Goal: Task Accomplishment & Management: Use online tool/utility

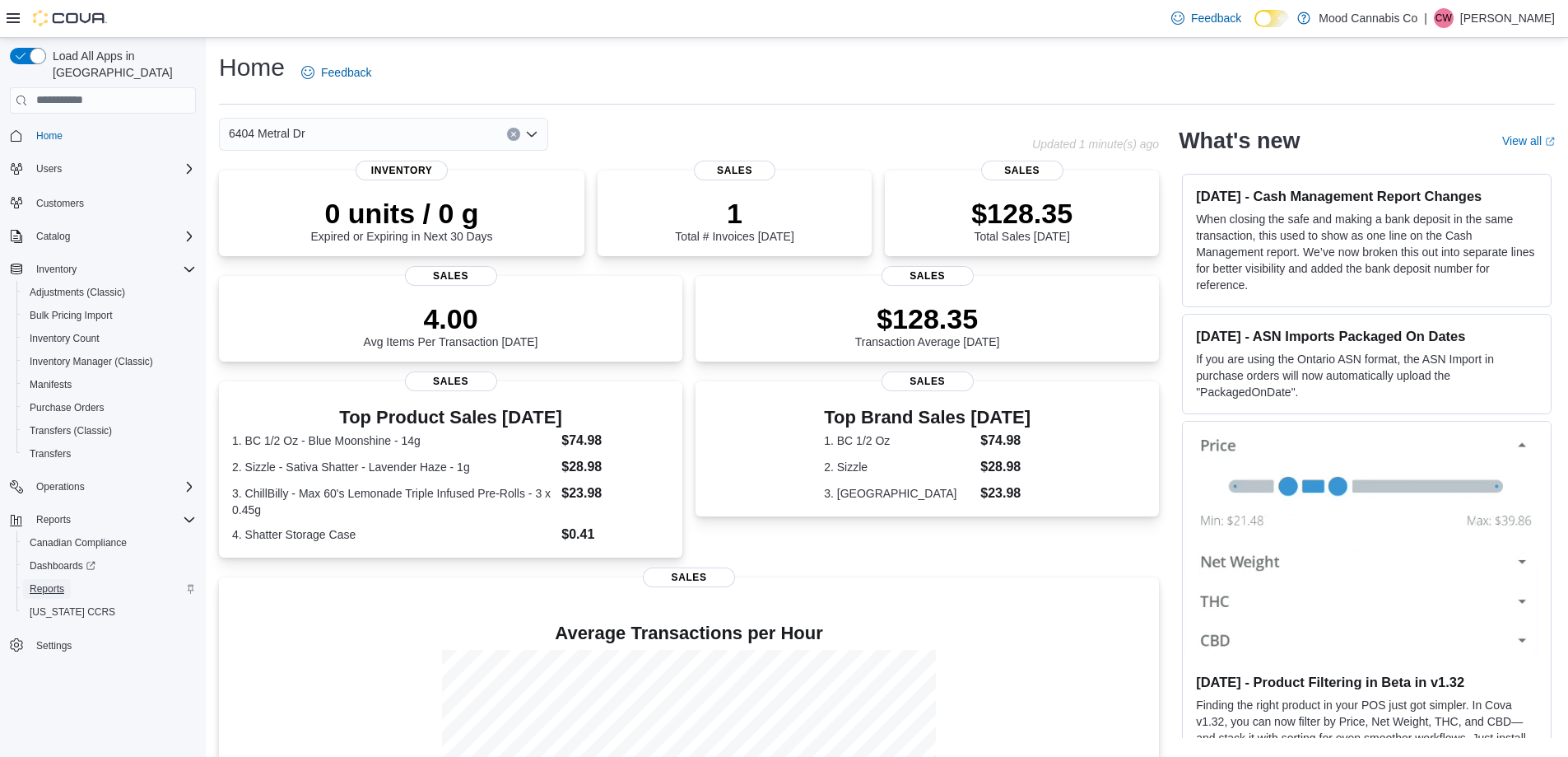
click at [50, 582] on span "Reports" at bounding box center [47, 589] width 34 height 13
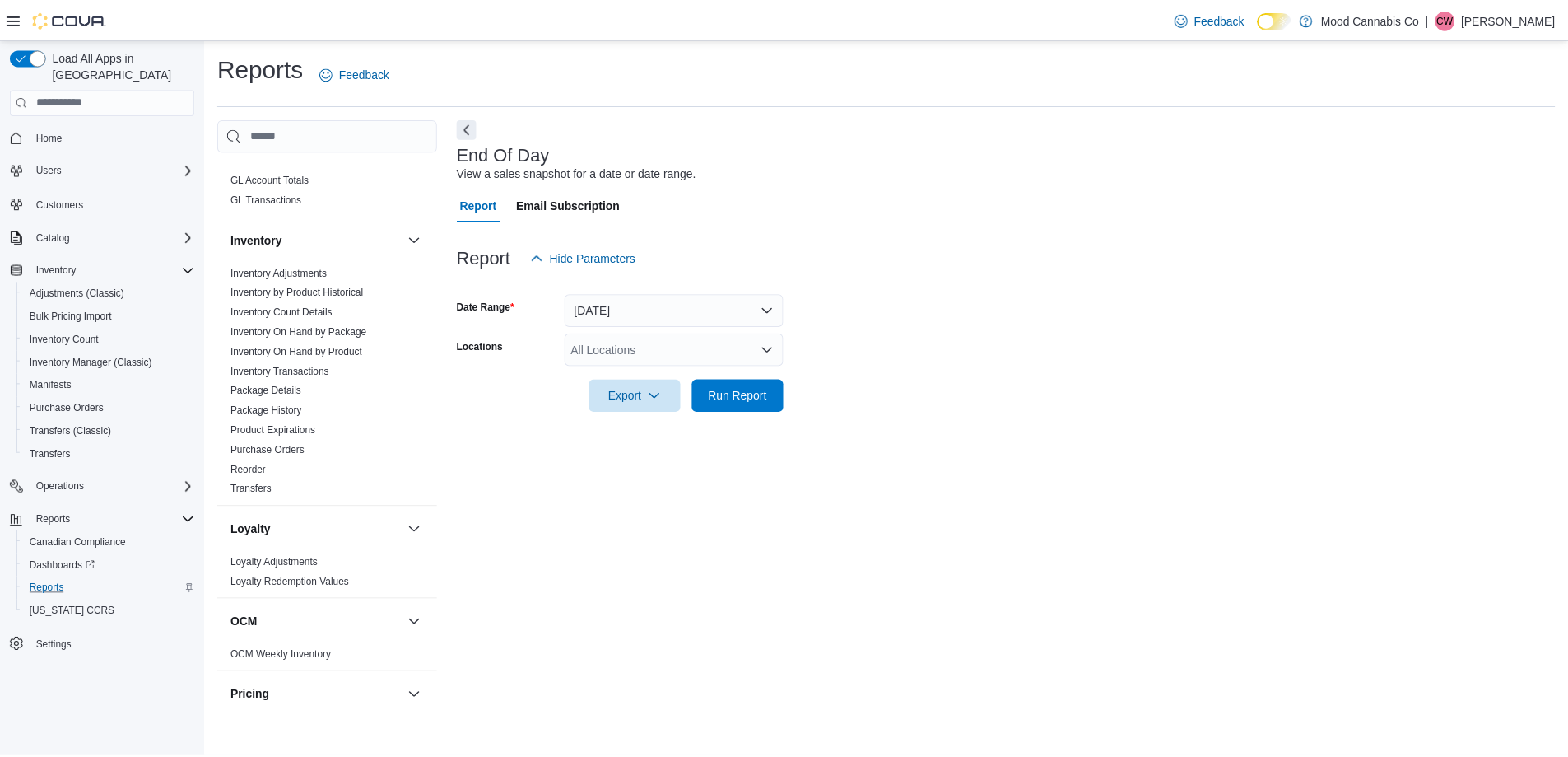
scroll to position [635, 0]
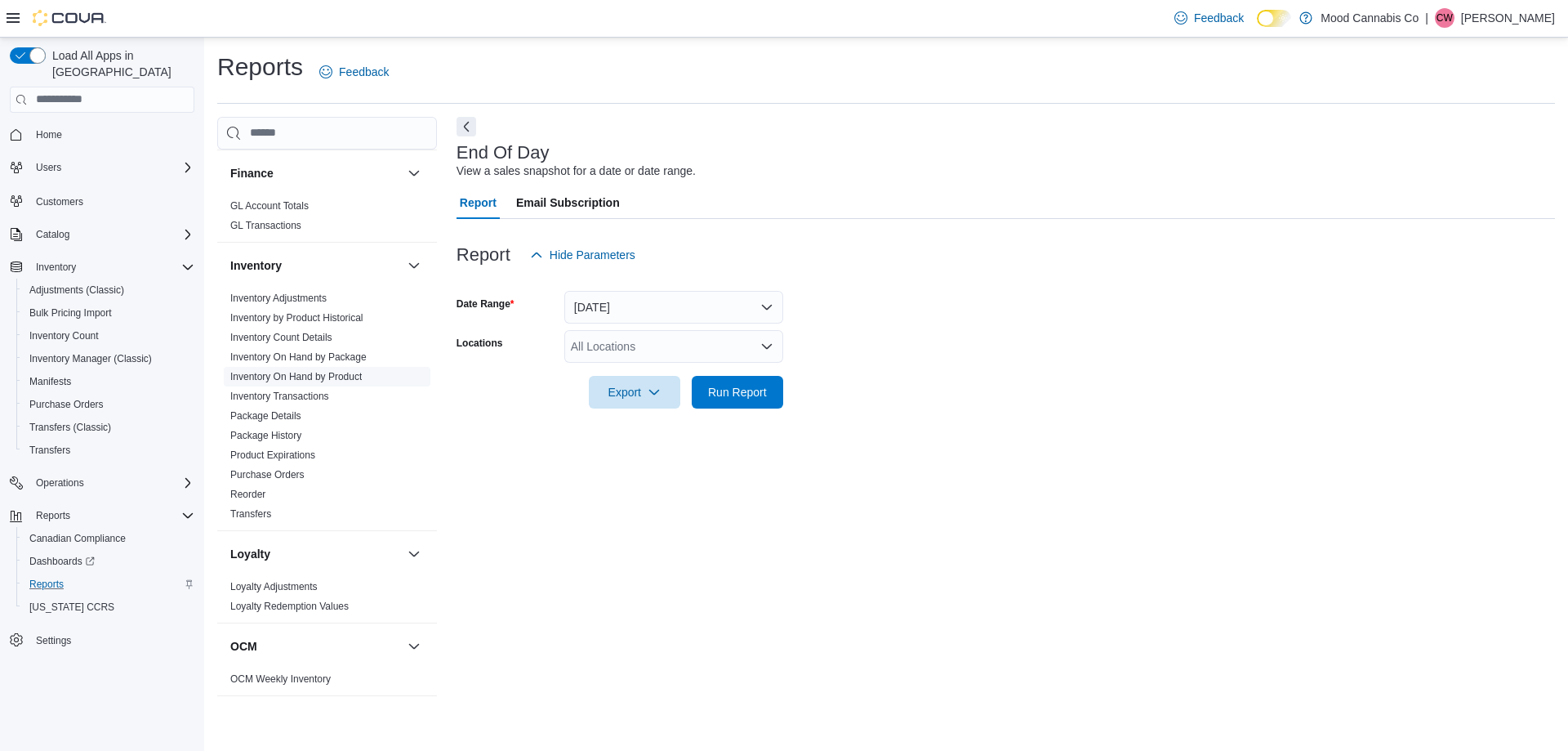
click at [298, 371] on link "Inventory On Hand by Product" at bounding box center [296, 377] width 131 height 11
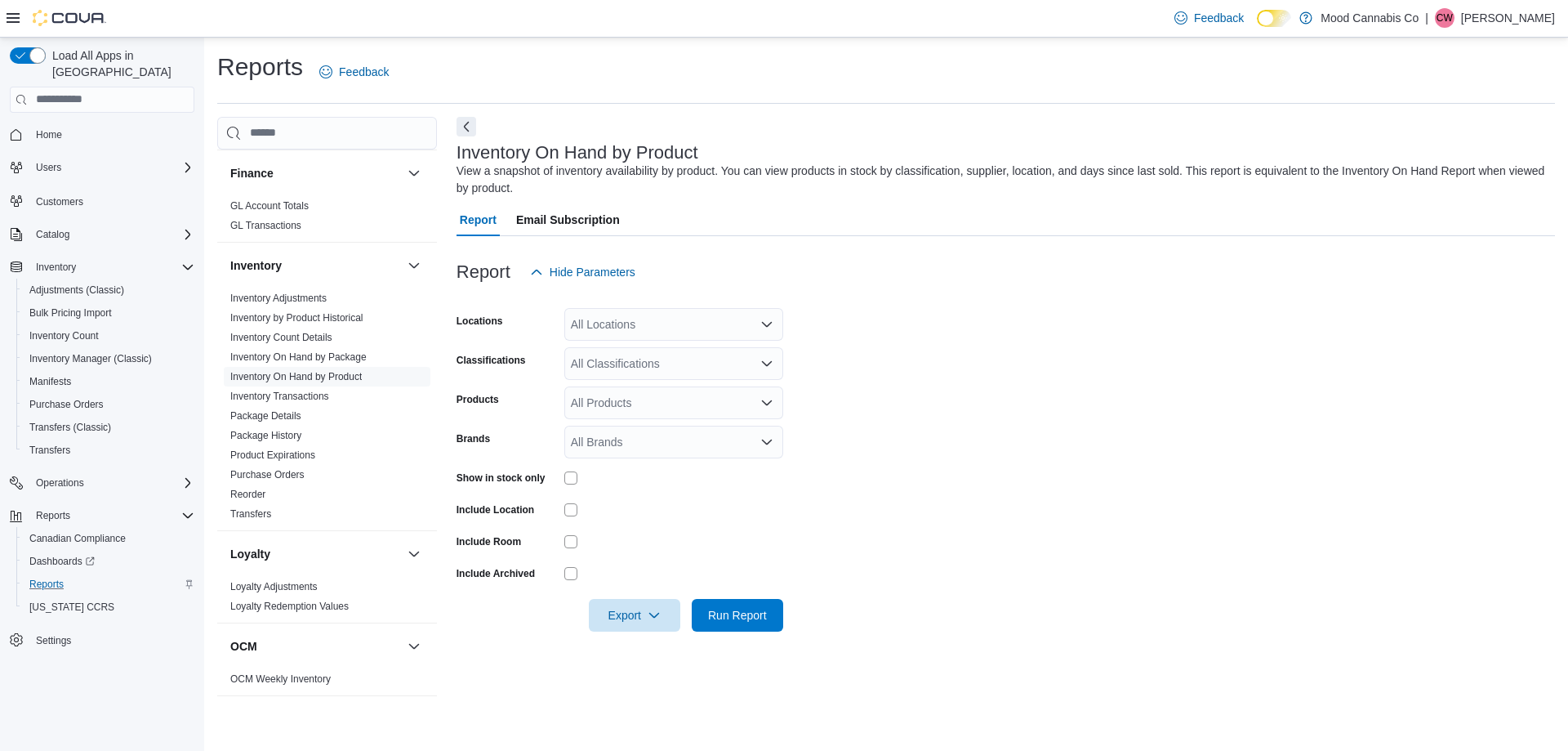
click at [768, 323] on icon "Open list of options" at bounding box center [767, 325] width 13 height 13
click at [669, 370] on span "[STREET_ADDRESS]" at bounding box center [655, 375] width 113 height 16
click at [868, 404] on form "Locations [STREET_ADDRESS] Selected. [STREET_ADDRESS] Press Backspace to delete…" at bounding box center [1005, 460] width 1098 height 343
click at [730, 610] on span "Run Report" at bounding box center [737, 613] width 59 height 16
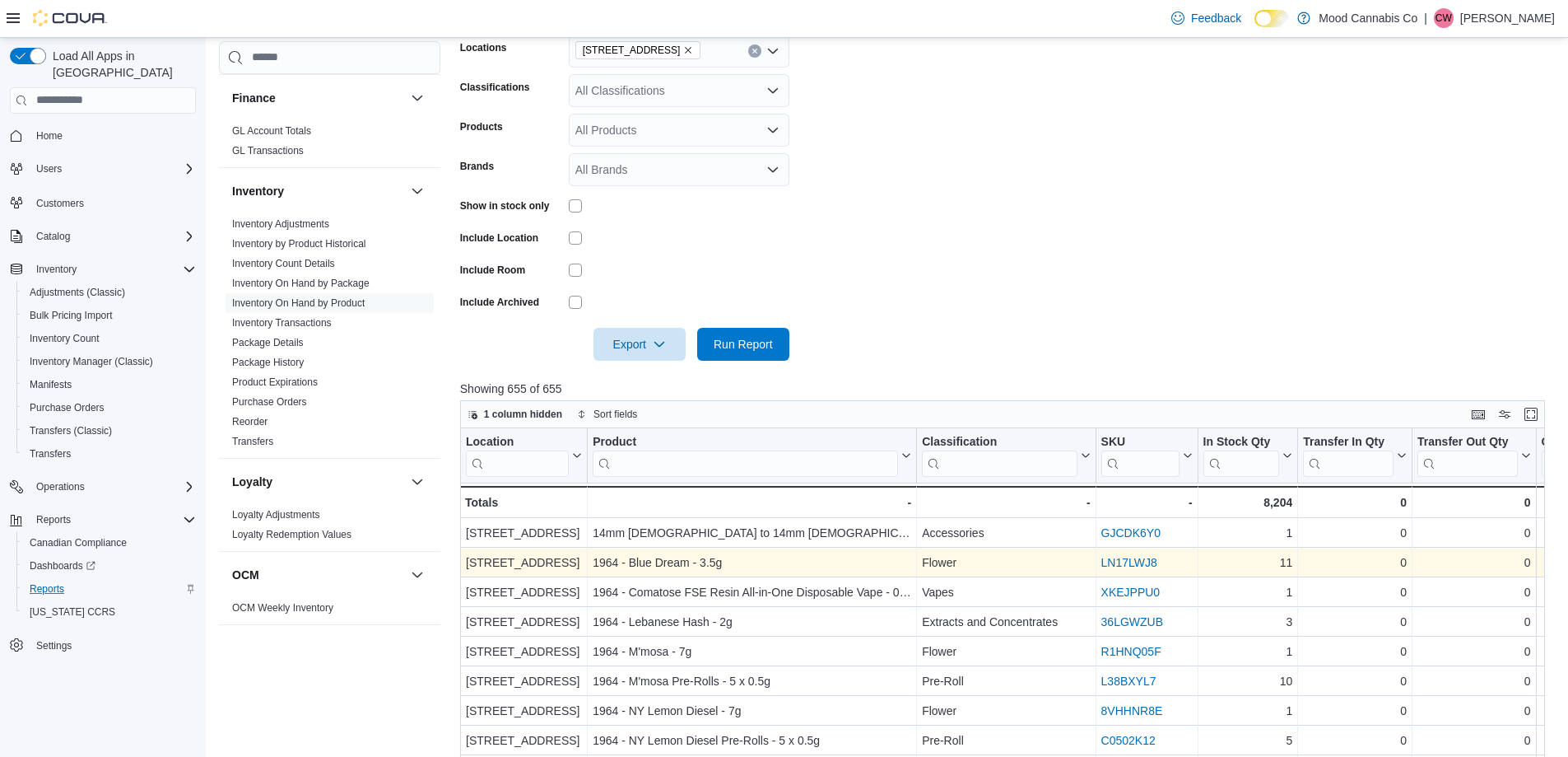
scroll to position [329, 0]
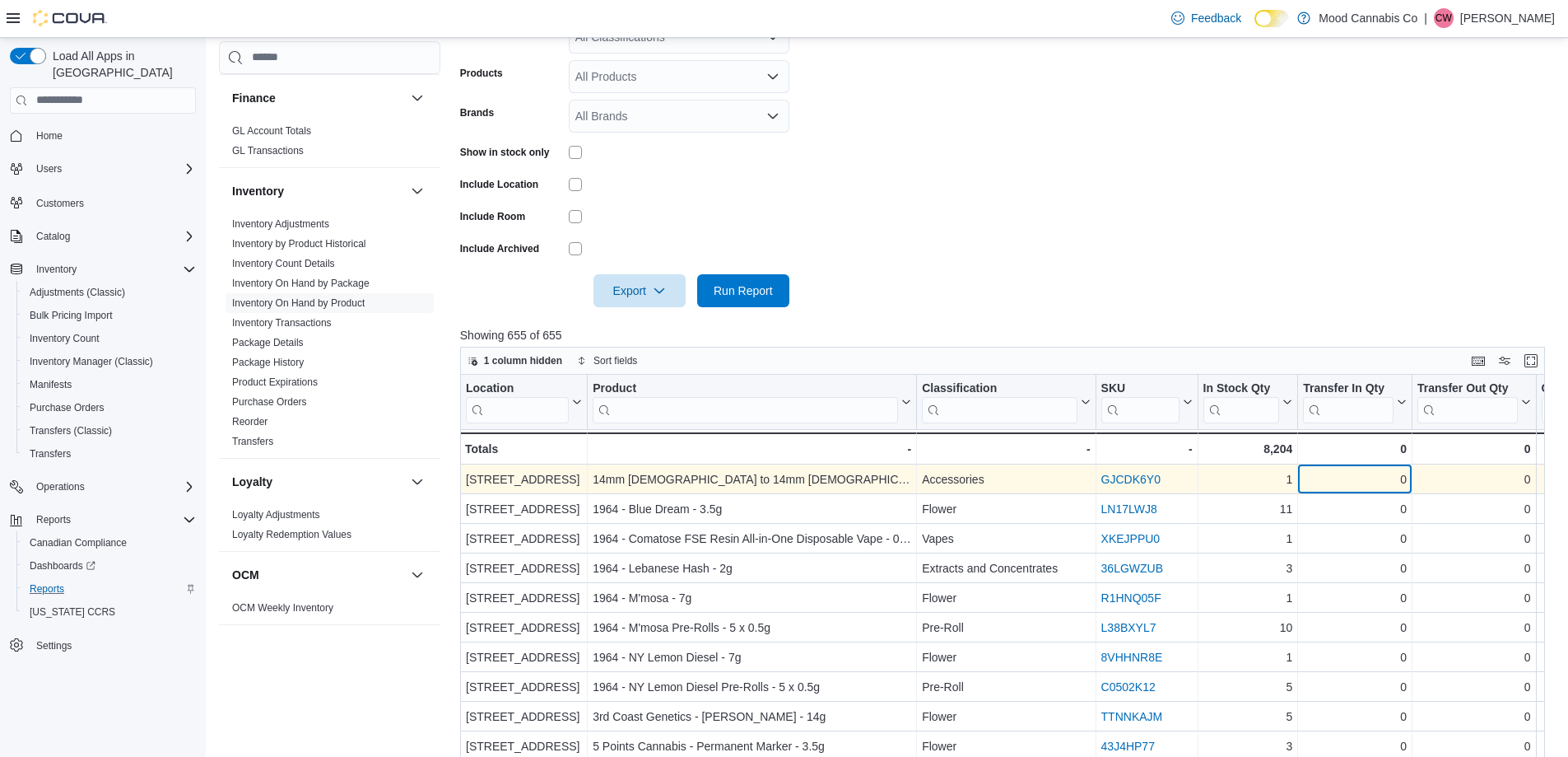
click at [1320, 486] on div "0" at bounding box center [1355, 479] width 103 height 20
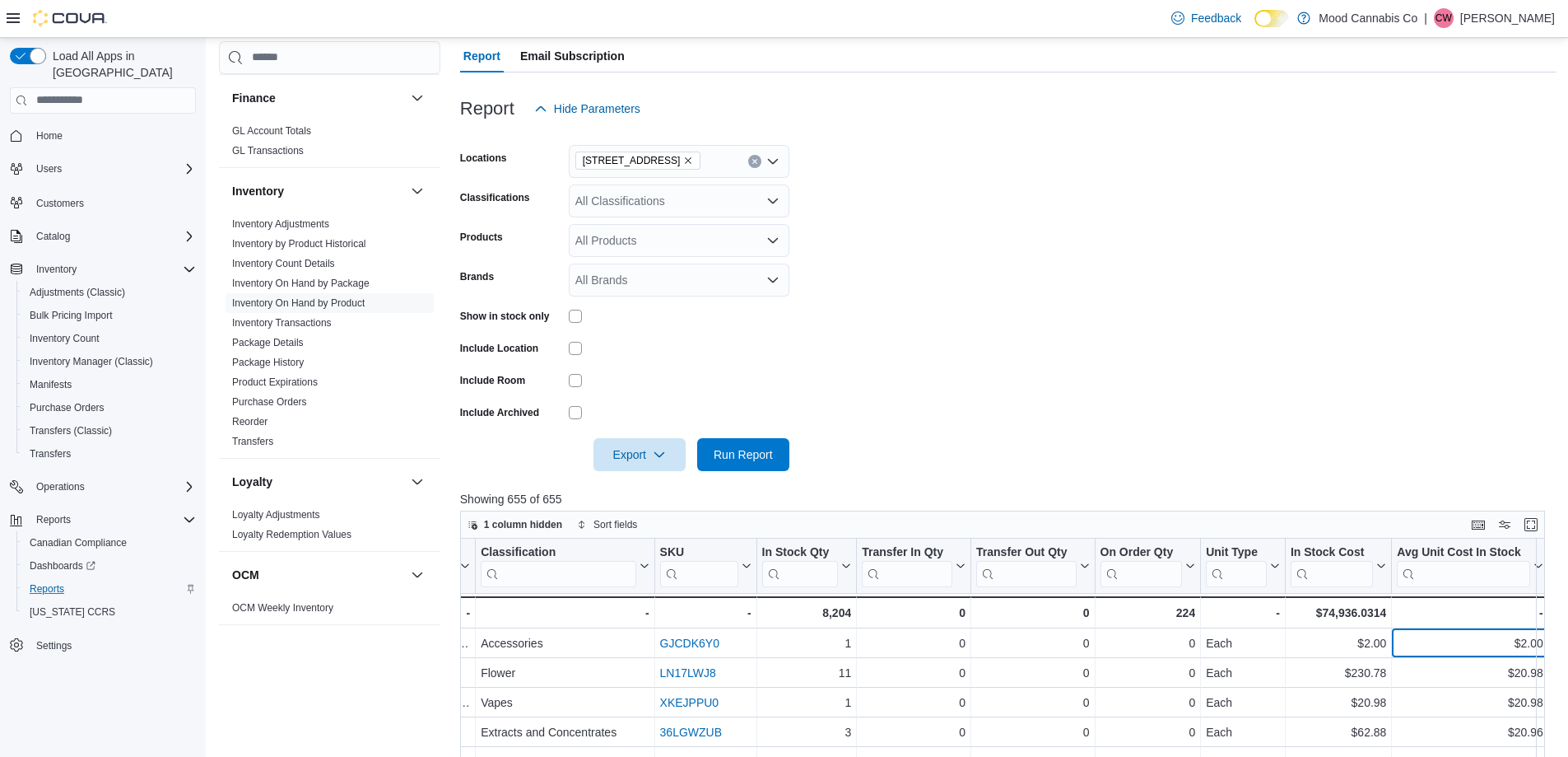
scroll to position [165, 0]
click at [769, 201] on icon "Open list of options" at bounding box center [773, 201] width 10 height 5
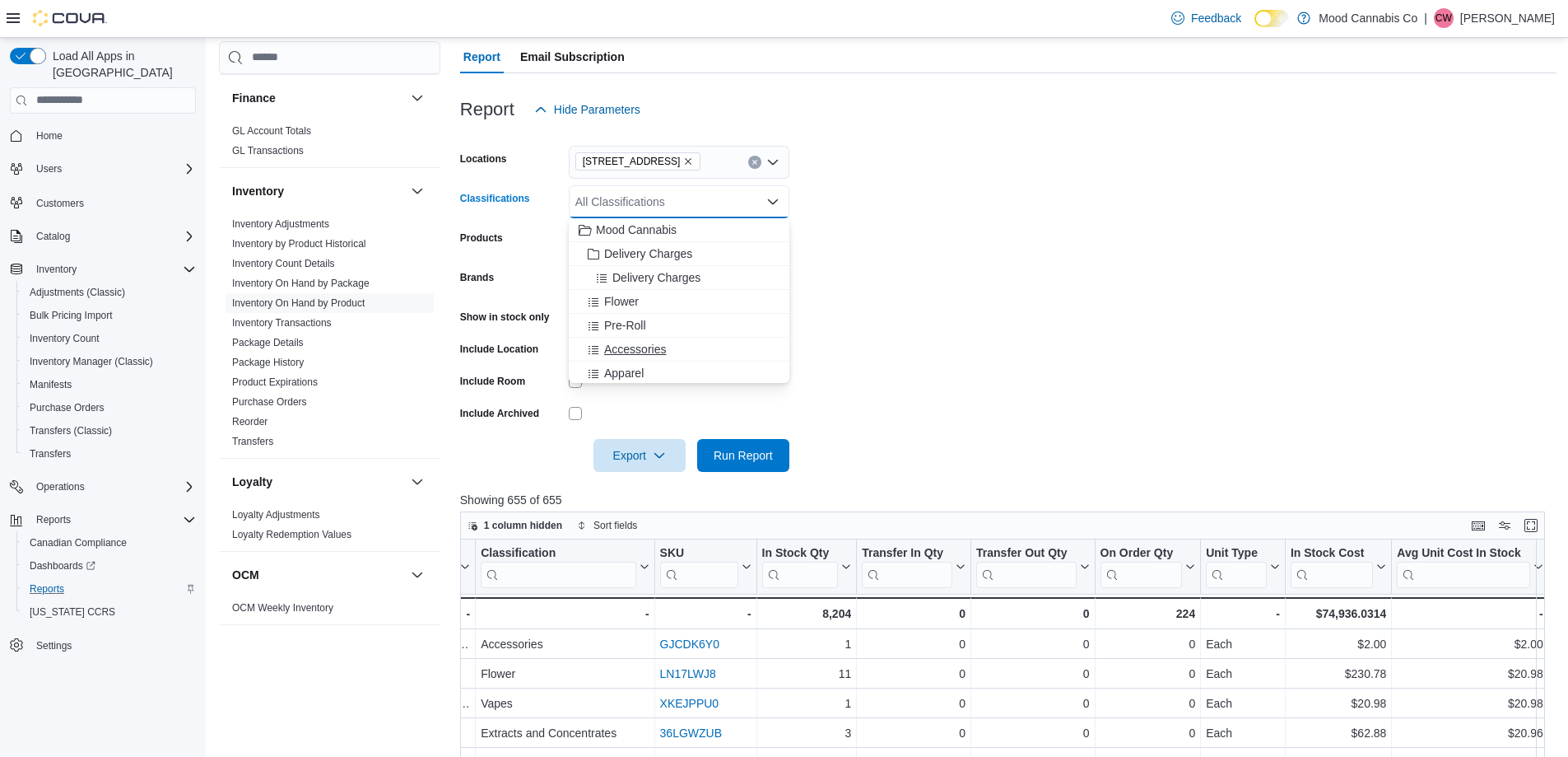
click at [637, 345] on span "Accessories" at bounding box center [634, 348] width 62 height 16
click at [627, 346] on span "Apparel" at bounding box center [623, 348] width 39 height 16
click at [874, 314] on form "Locations [STREET_ADDRESS] Classifications Accessories Apparel Combo box. Selec…" at bounding box center [1008, 299] width 1096 height 345
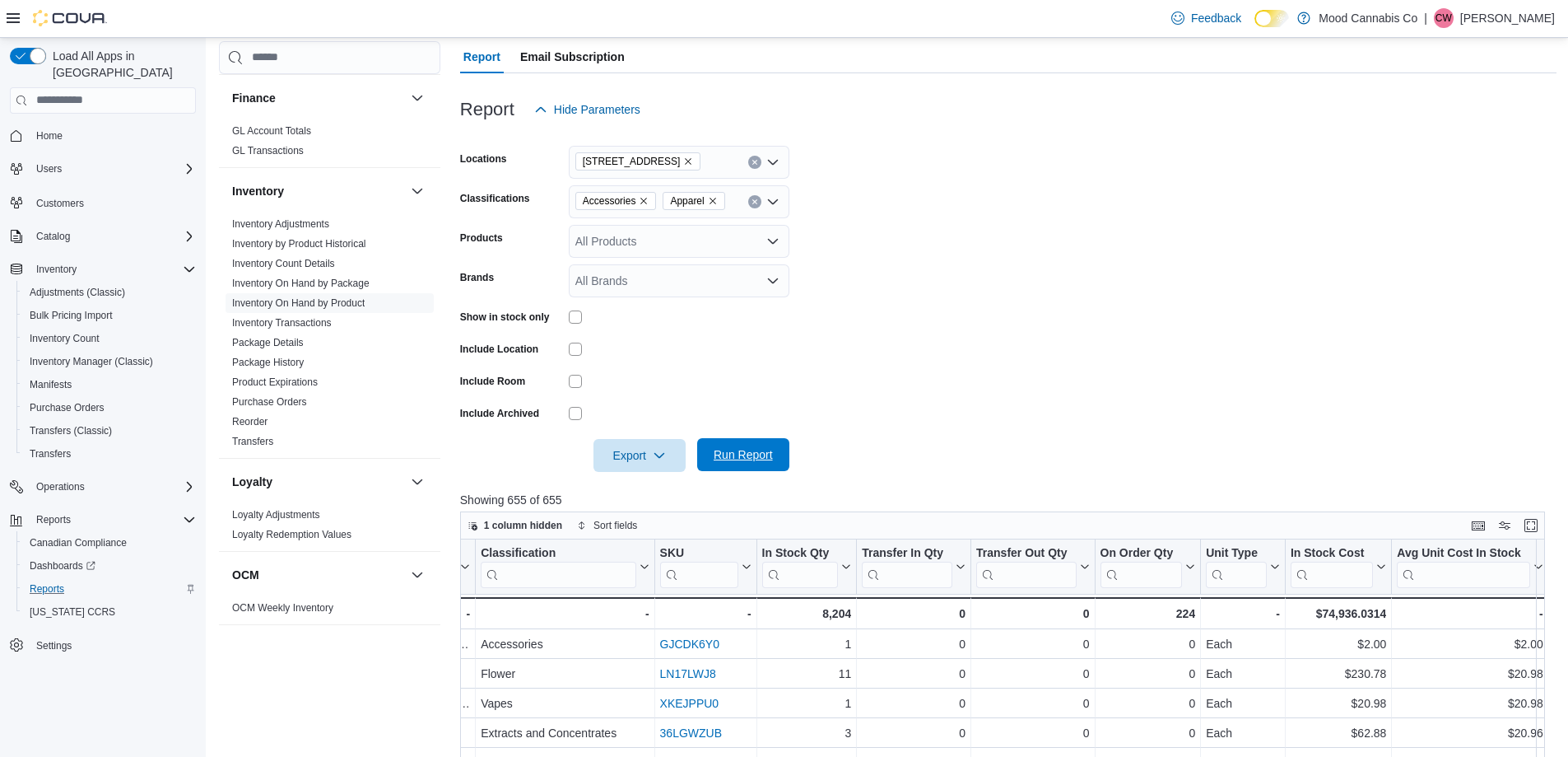
click at [748, 463] on span "Run Report" at bounding box center [743, 455] width 73 height 33
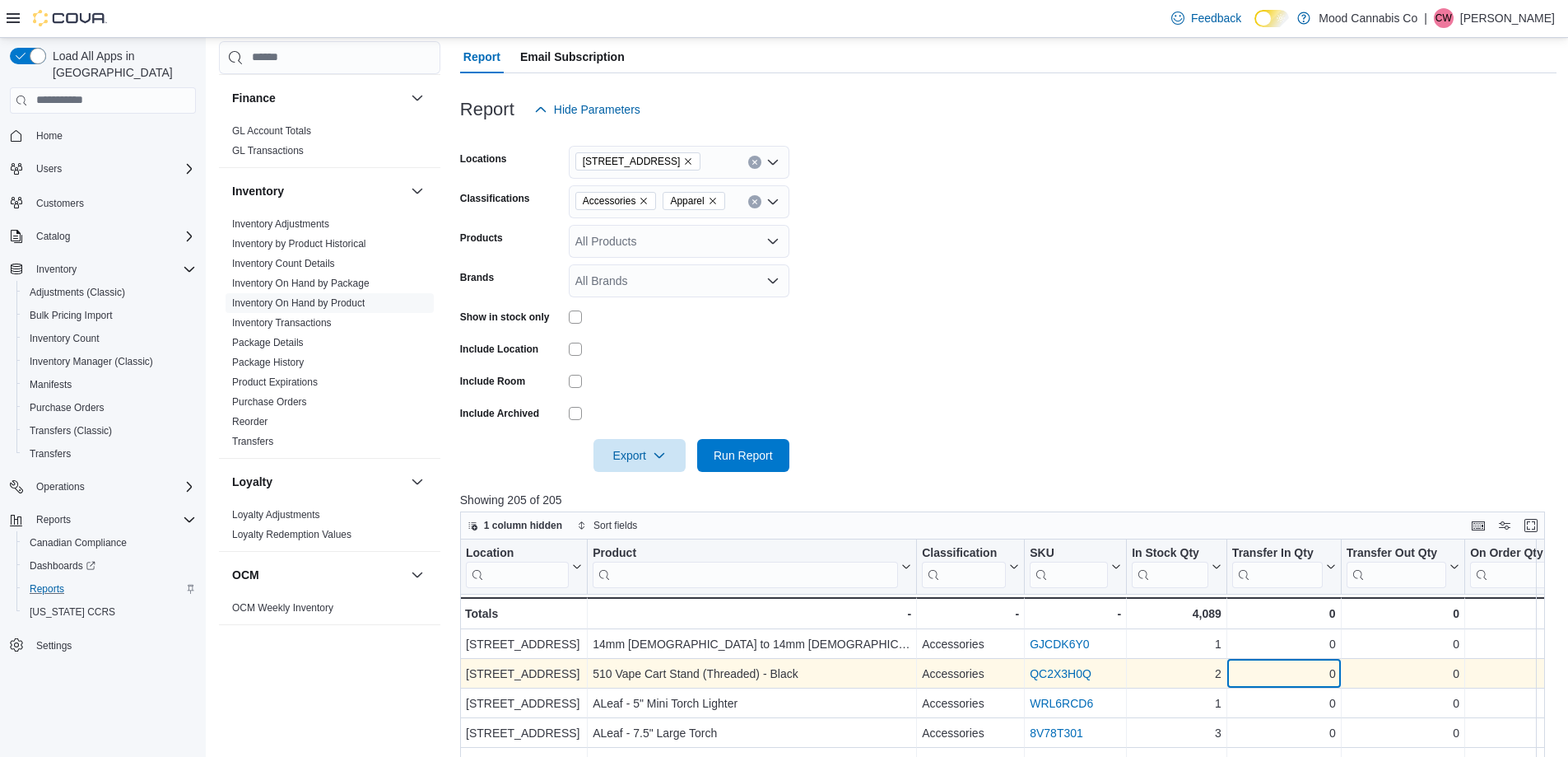
click at [1311, 677] on div "0" at bounding box center [1284, 673] width 103 height 20
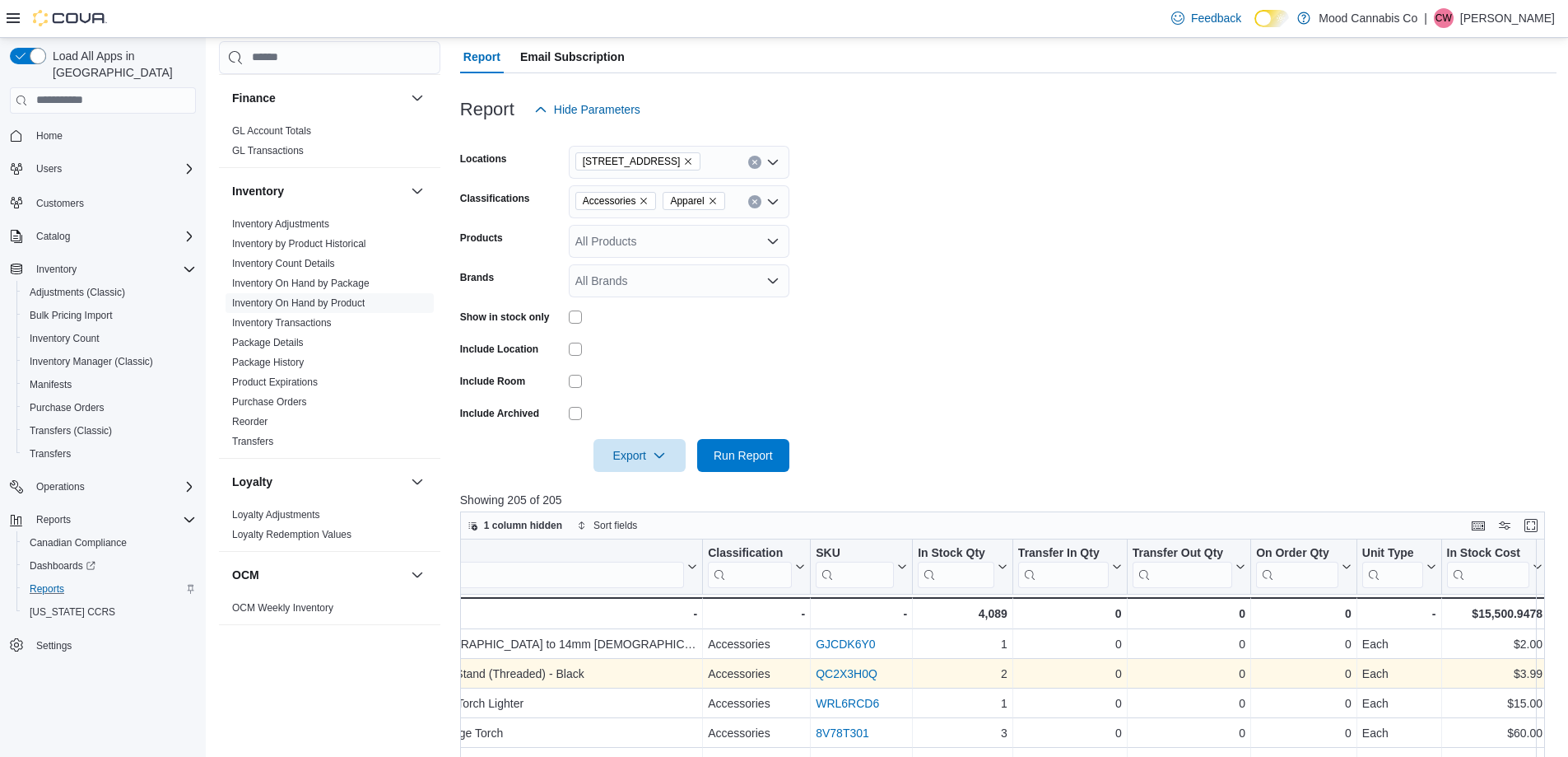
scroll to position [0, 370]
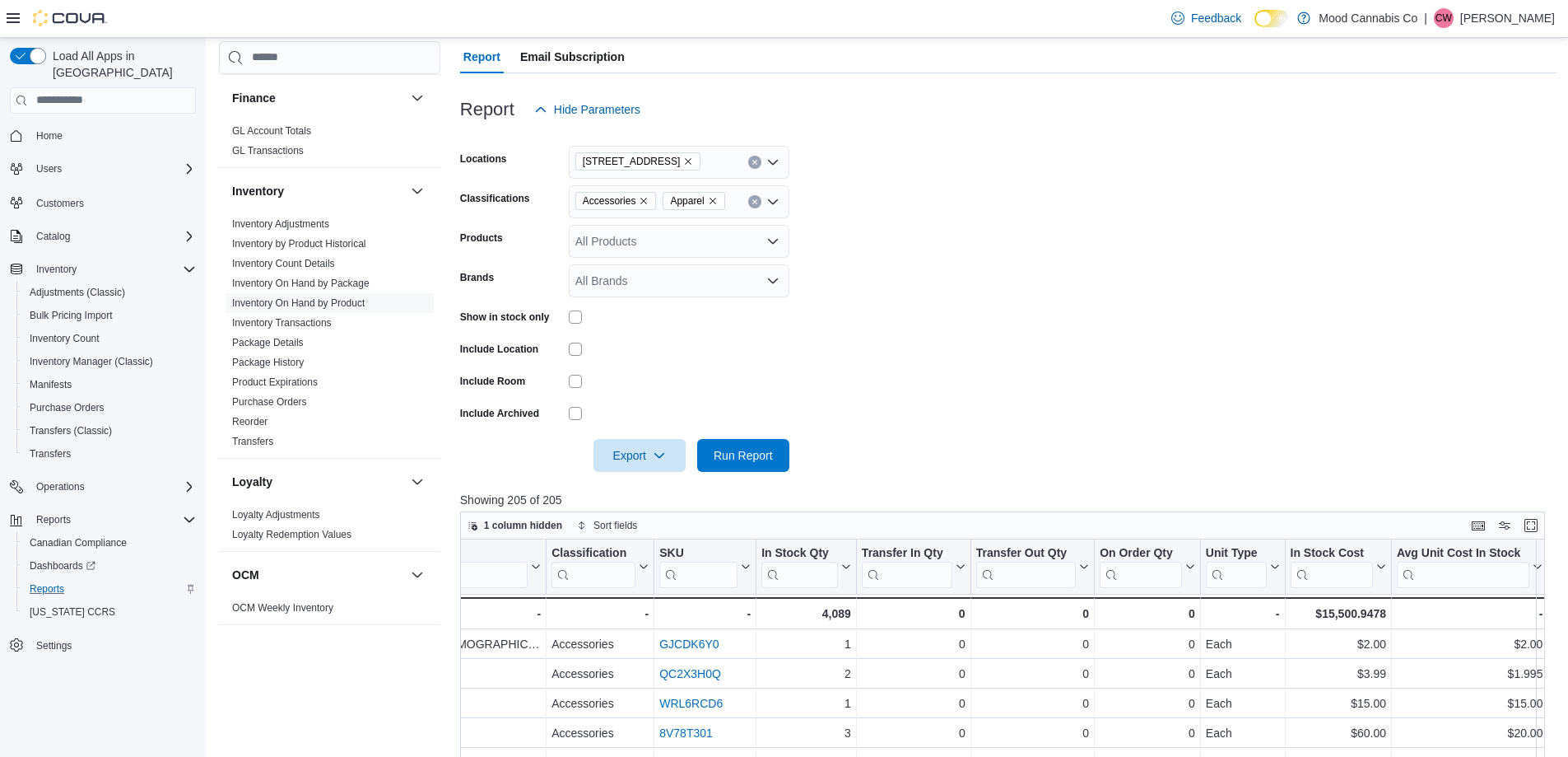
click at [683, 162] on icon "Remove 3923 Victoria Ave from selection in this group" at bounding box center [688, 161] width 10 height 10
click at [648, 233] on span "6404 Metral Dr" at bounding box center [642, 237] width 77 height 16
click at [912, 222] on form "Locations [STREET_ADDRESS] Selected. 6404 Metral Dr. Press Backspace to delete …" at bounding box center [1008, 299] width 1096 height 345
click at [739, 454] on span "Run Report" at bounding box center [743, 454] width 59 height 16
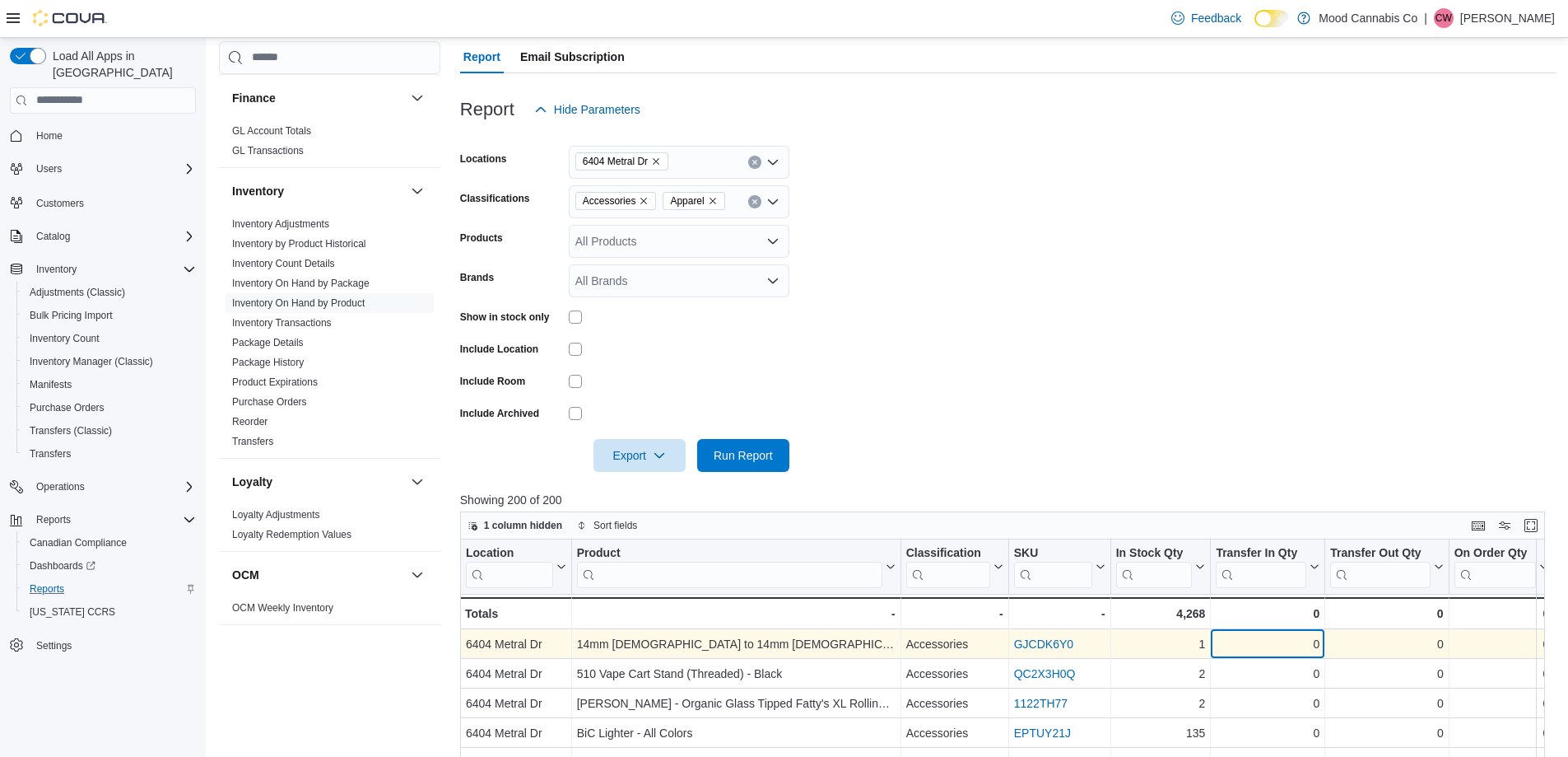
click at [1292, 648] on div "0" at bounding box center [1268, 643] width 103 height 20
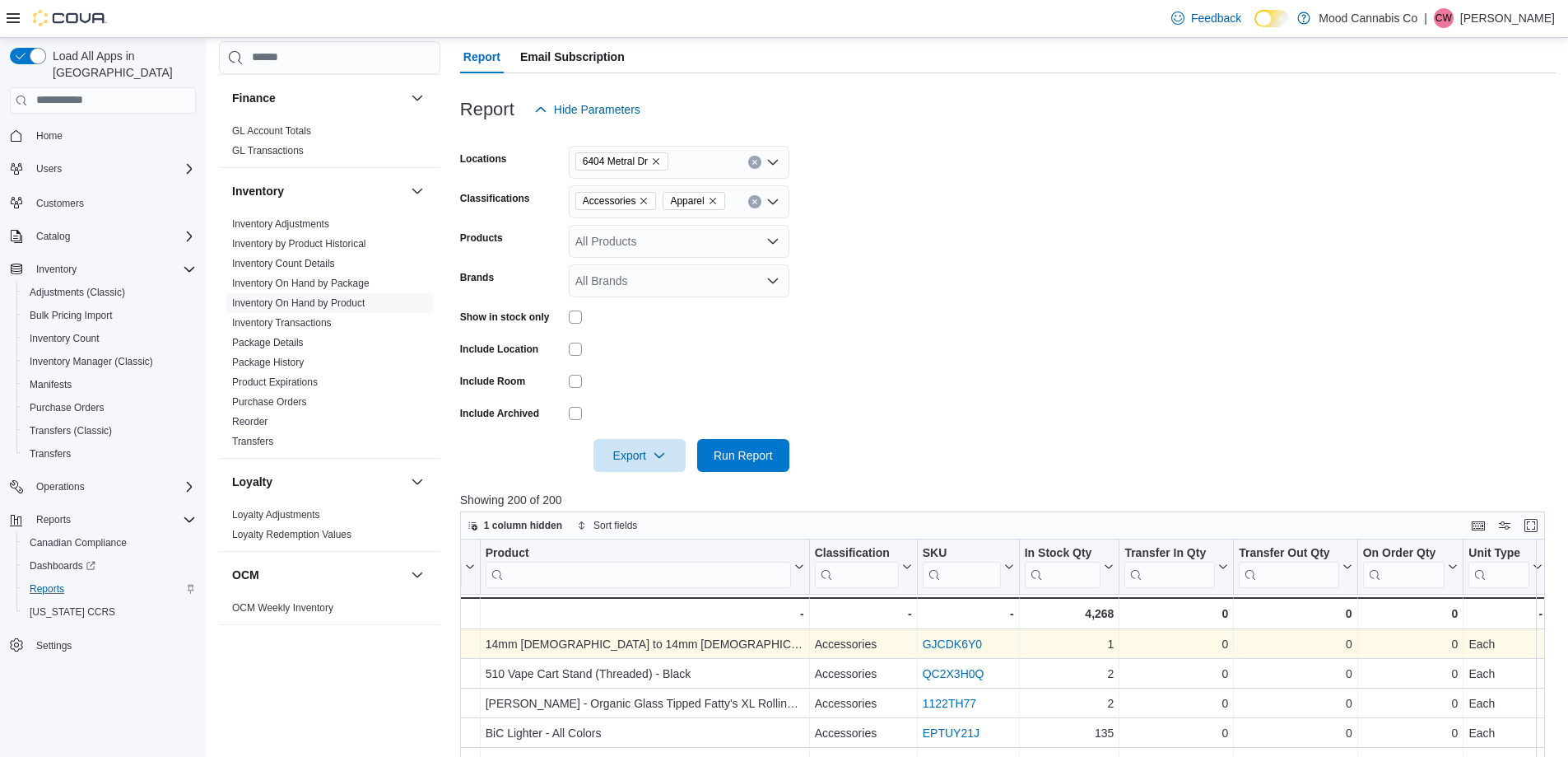
scroll to position [0, 197]
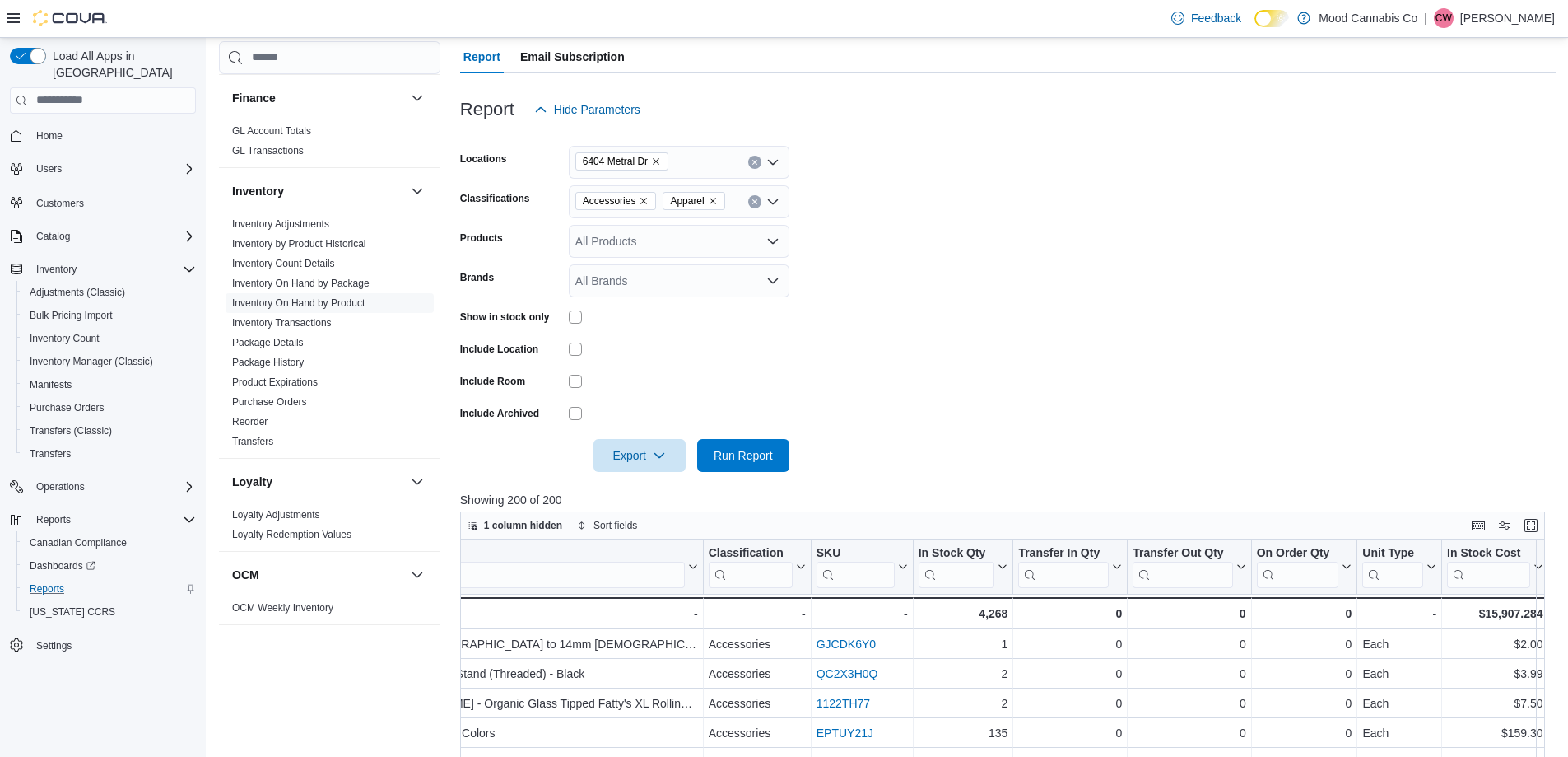
click at [714, 198] on icon "Remove Apparel from selection in this group" at bounding box center [713, 200] width 7 height 7
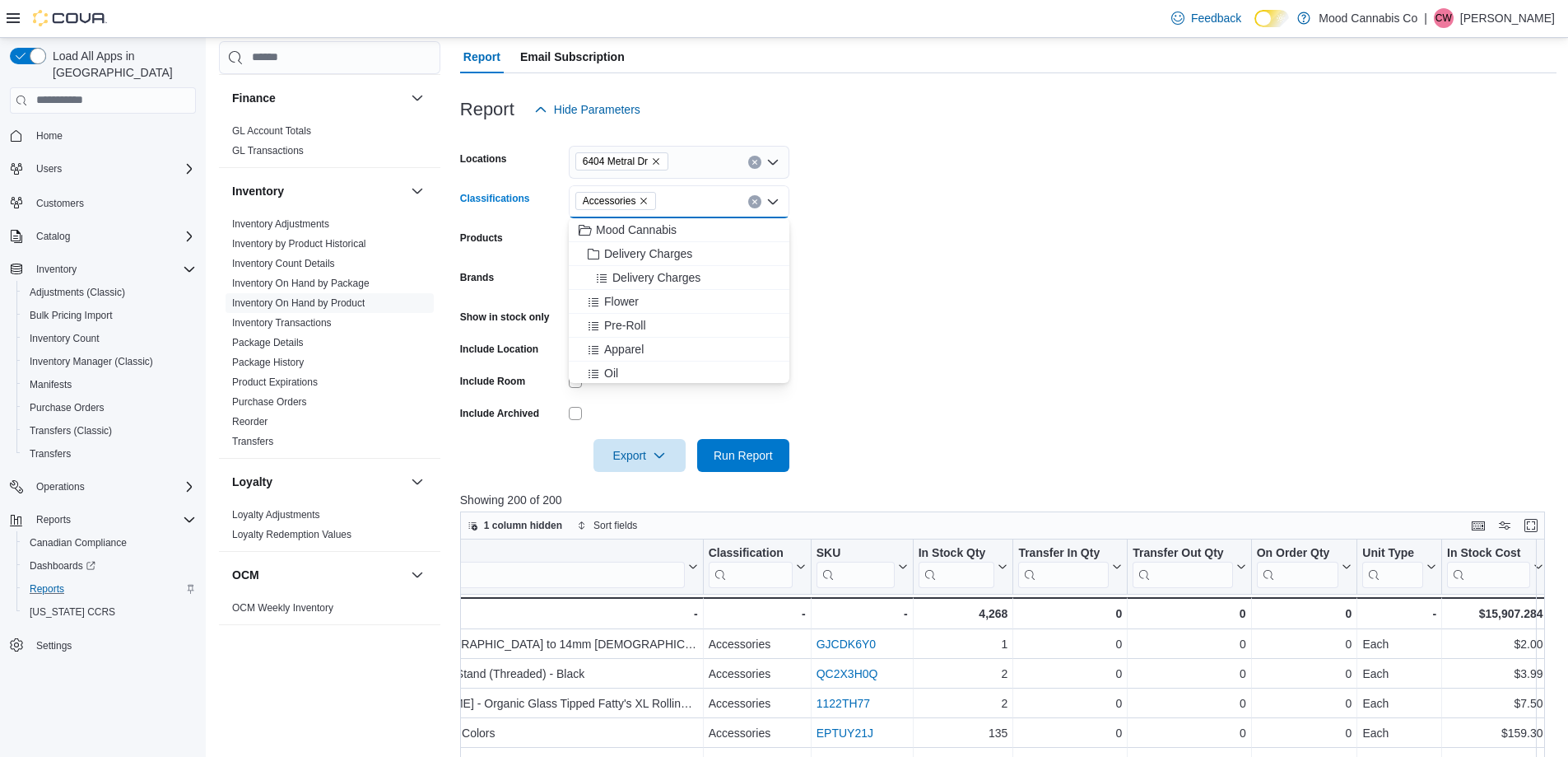
click at [643, 199] on icon "Remove Accessories from selection in this group" at bounding box center [644, 201] width 10 height 10
click at [727, 450] on span "Run Report" at bounding box center [743, 454] width 59 height 16
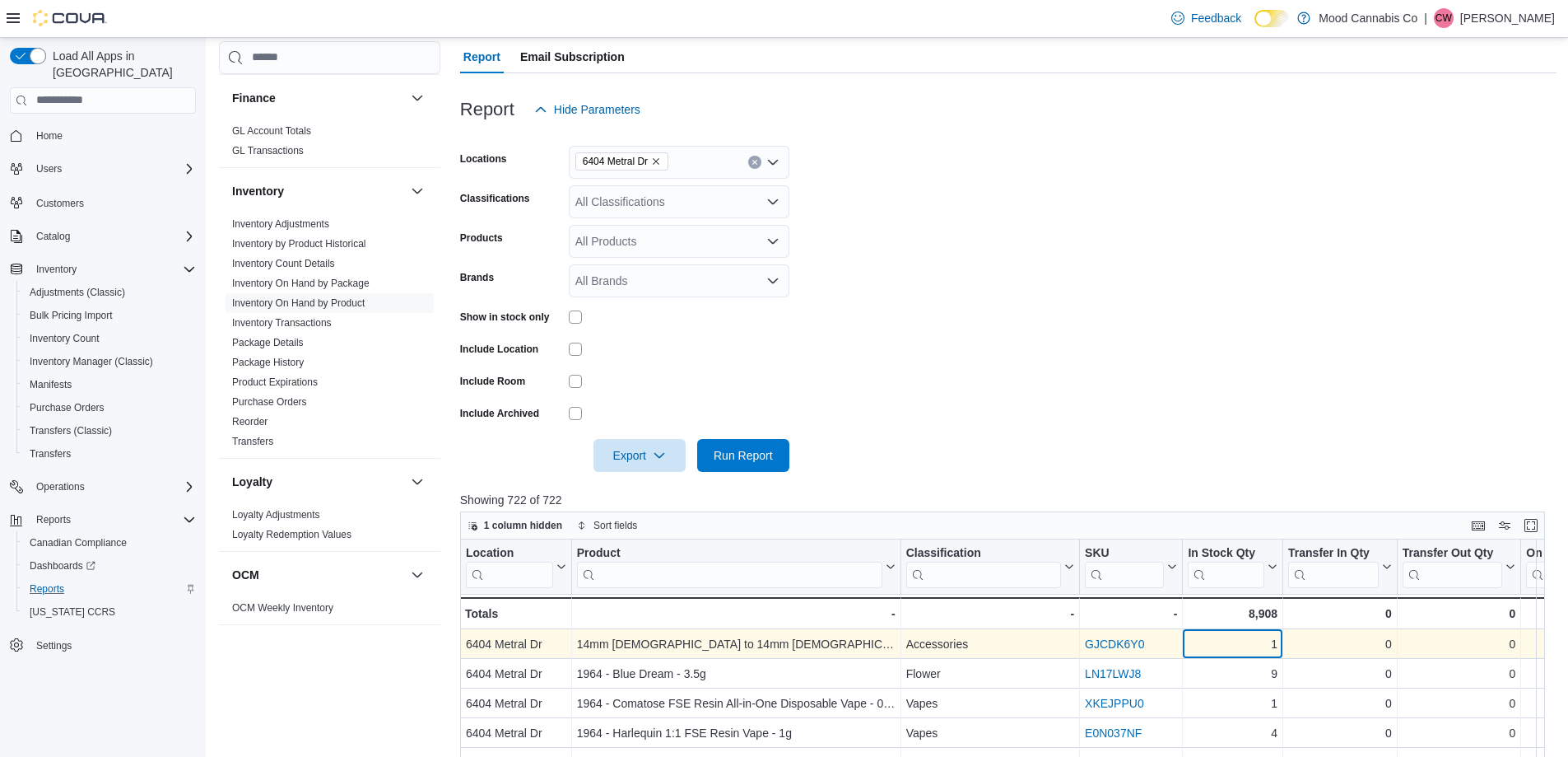
click at [1260, 649] on div "1" at bounding box center [1232, 643] width 90 height 20
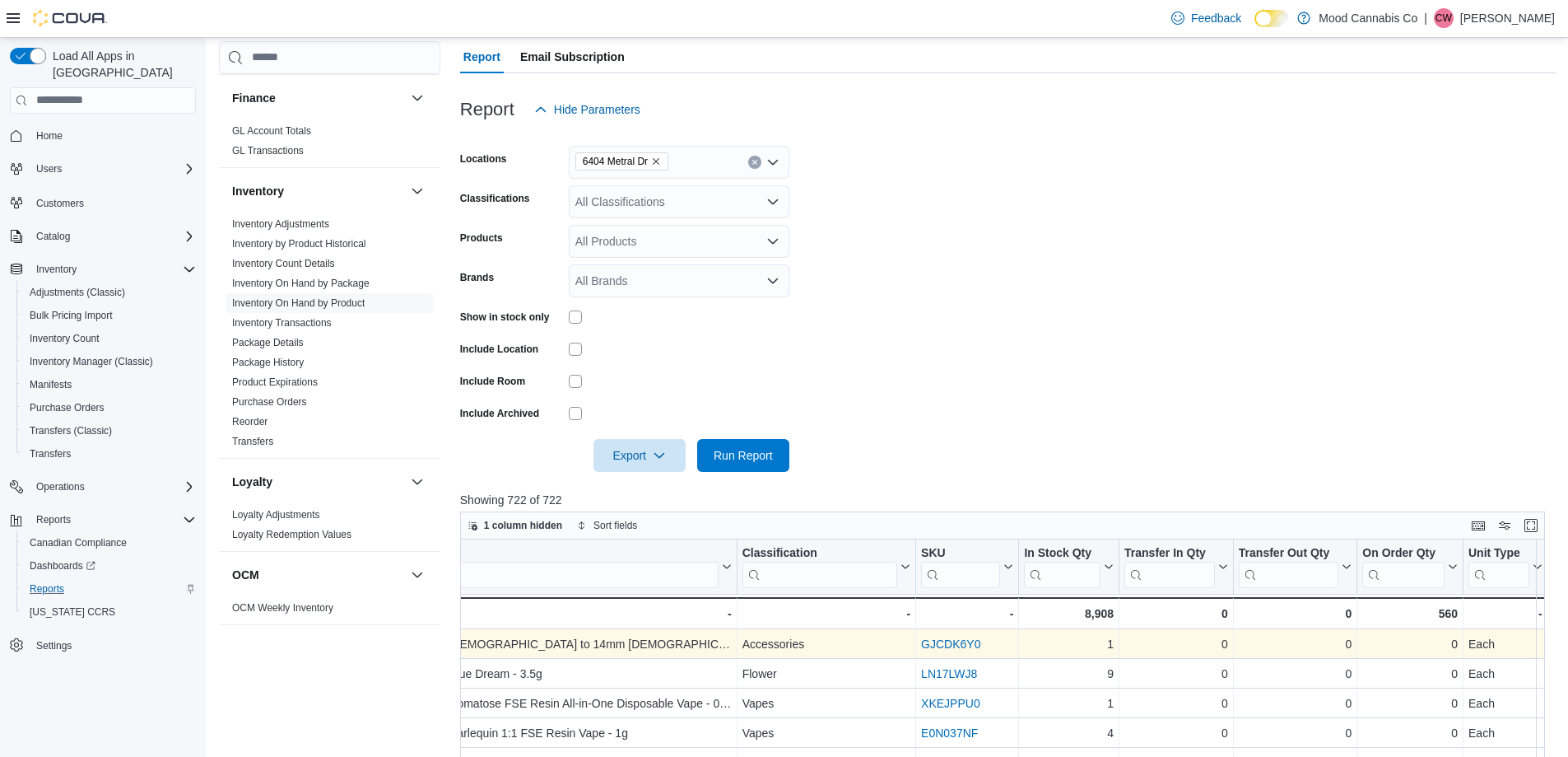
scroll to position [0, 427]
